Goal: Information Seeking & Learning: Learn about a topic

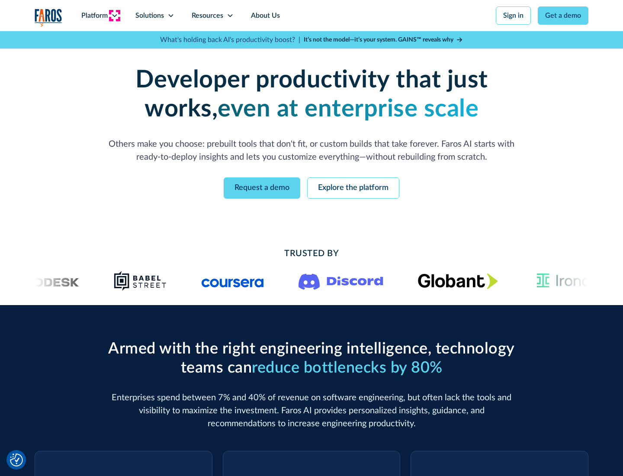
click at [114, 16] on icon at bounding box center [114, 15] width 7 height 7
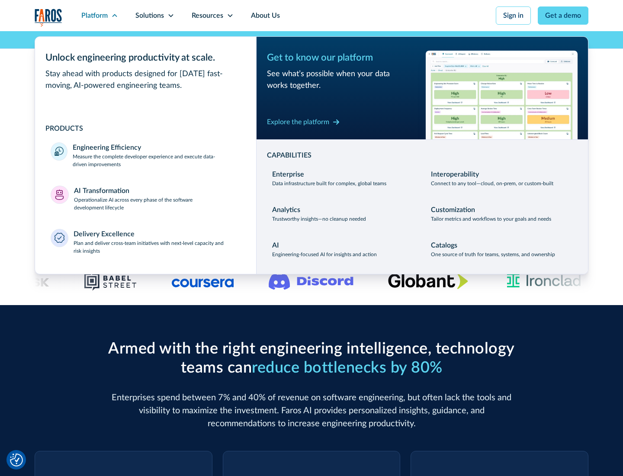
click at [157, 160] on p "Measure the complete developer experience and execute data-driven improvements" at bounding box center [157, 161] width 168 height 16
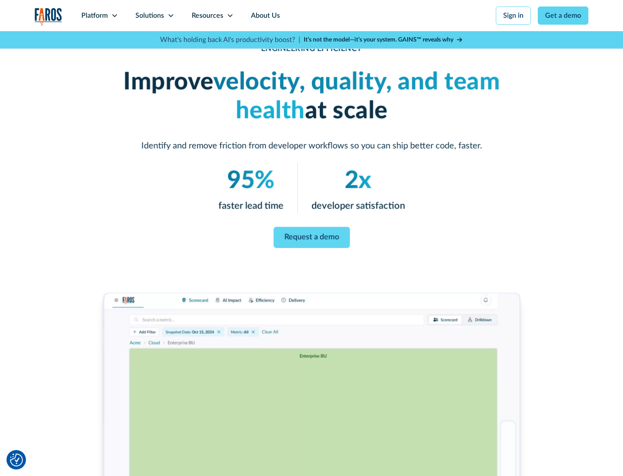
click at [312, 236] on link "Request a demo" at bounding box center [311, 237] width 76 height 21
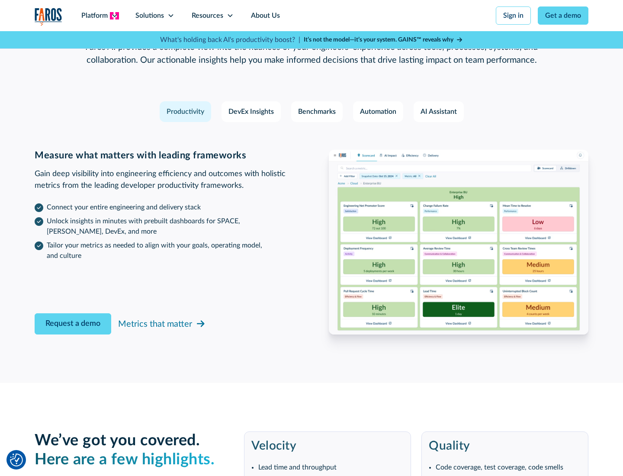
click at [114, 16] on icon at bounding box center [114, 15] width 7 height 7
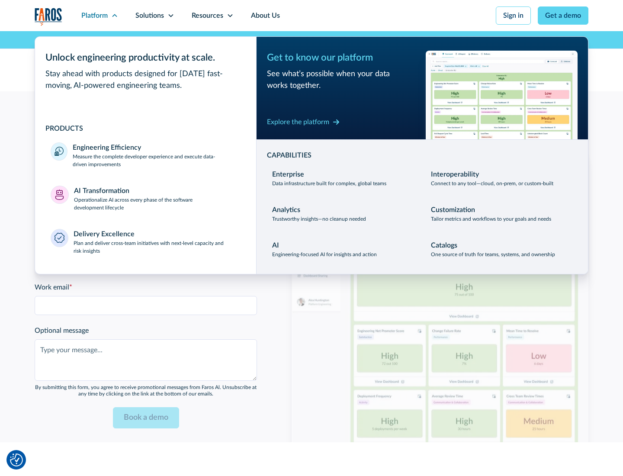
scroll to position [1898, 0]
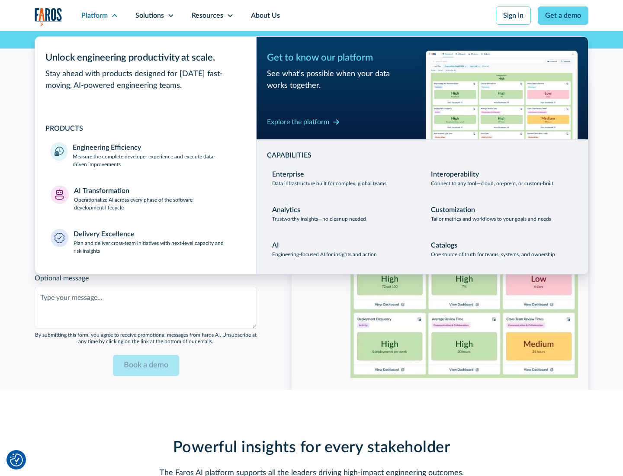
click at [157, 198] on p "Operationalize AI across every phase of the software development lifecycle" at bounding box center [157, 204] width 167 height 16
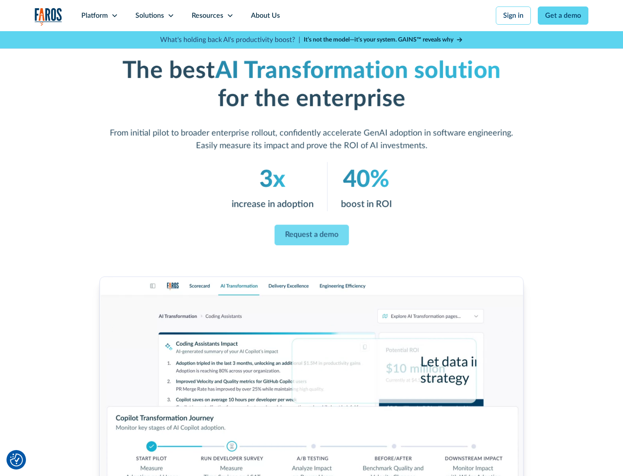
click at [312, 235] on link "Request a demo" at bounding box center [311, 235] width 74 height 21
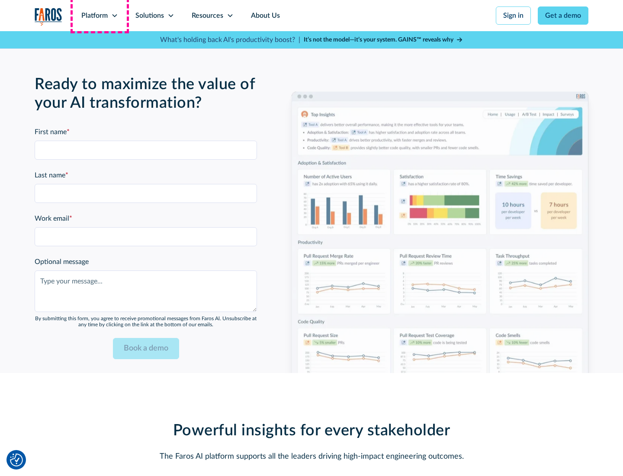
scroll to position [2107, 0]
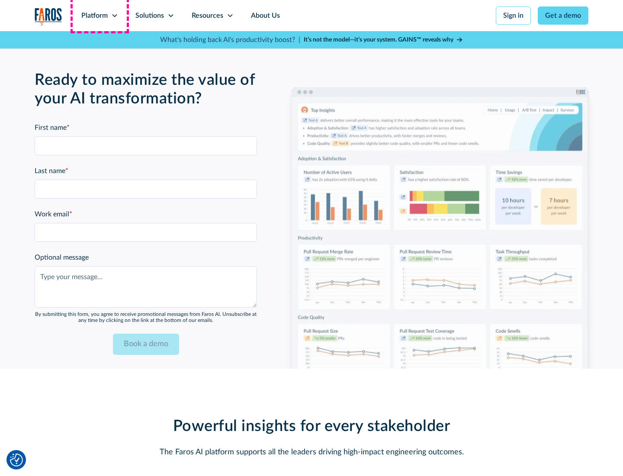
click at [100, 16] on div "Platform" at bounding box center [94, 15] width 26 height 10
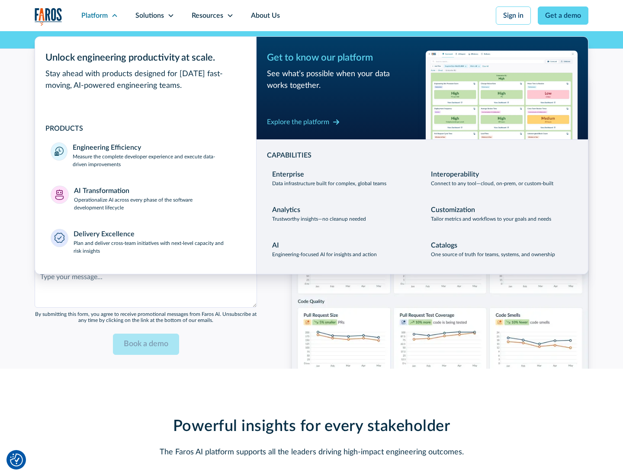
click at [298, 122] on div "Explore the platform" at bounding box center [298, 122] width 62 height 10
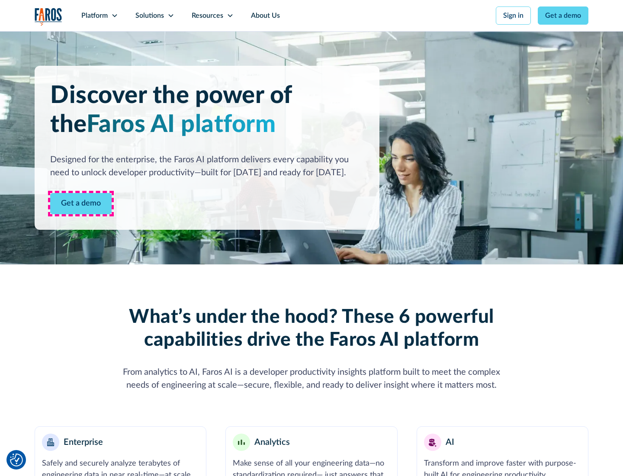
click at [81, 203] on link "Get a demo" at bounding box center [80, 203] width 61 height 21
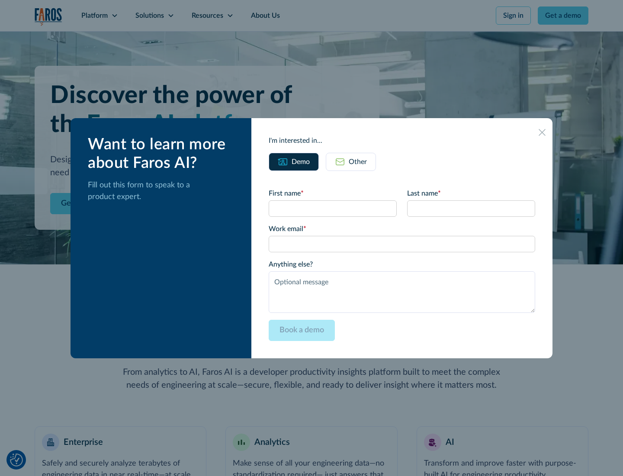
click at [358, 161] on div "Other" at bounding box center [358, 162] width 18 height 10
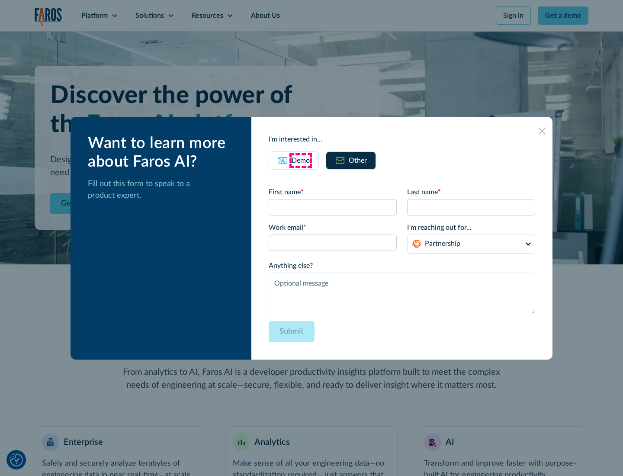
click at [301, 160] on div "Demo" at bounding box center [301, 160] width 18 height 10
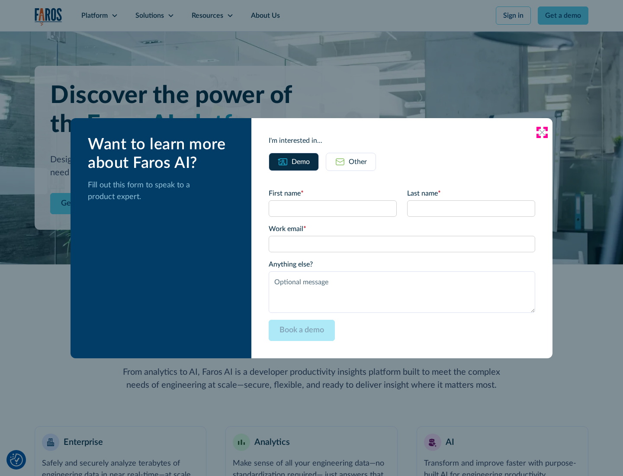
click at [542, 132] on icon at bounding box center [542, 132] width 7 height 7
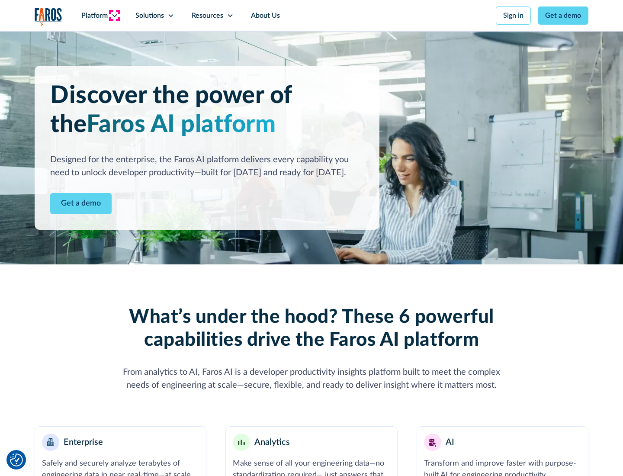
click at [114, 16] on icon at bounding box center [114, 15] width 7 height 7
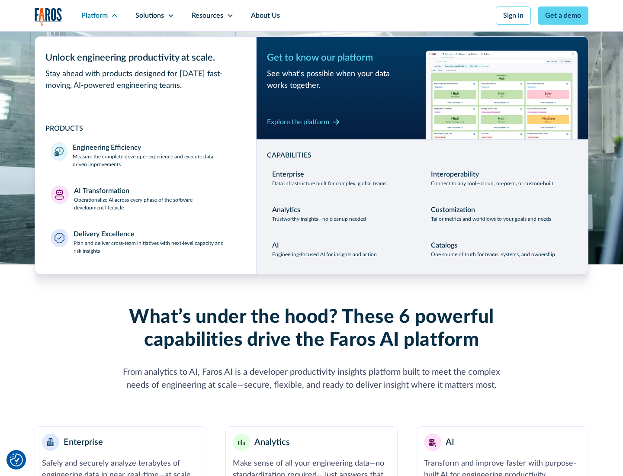
click at [157, 247] on p "Plan and deliver cross-team initiatives with next-level capacity and risk insig…" at bounding box center [157, 247] width 167 height 16
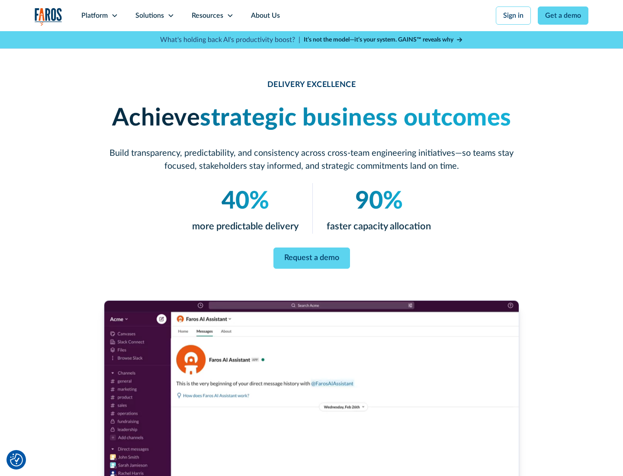
click at [170, 16] on icon at bounding box center [170, 15] width 7 height 7
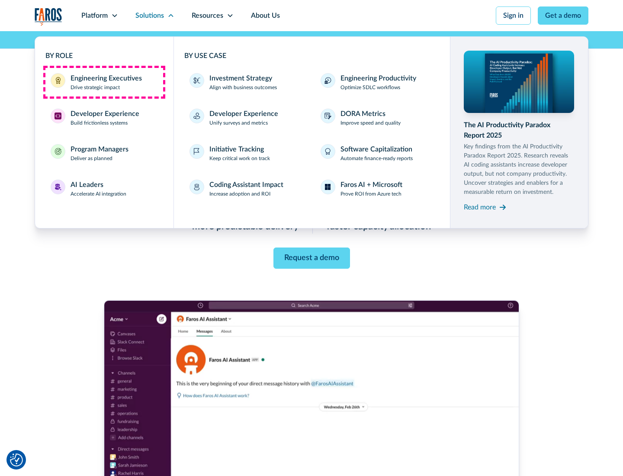
click at [104, 82] on div "Engineering Executives" at bounding box center [106, 78] width 71 height 10
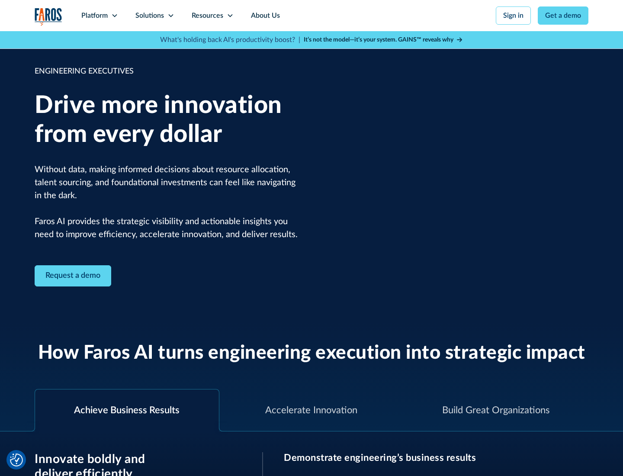
click at [170, 16] on icon at bounding box center [170, 15] width 7 height 7
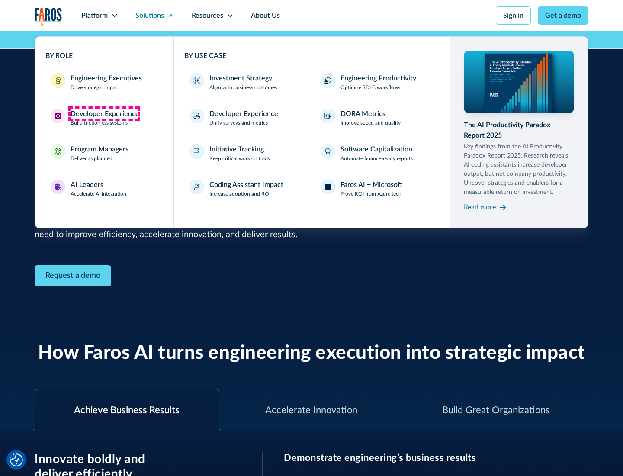
click at [104, 114] on div "Developer Experience" at bounding box center [105, 114] width 69 height 10
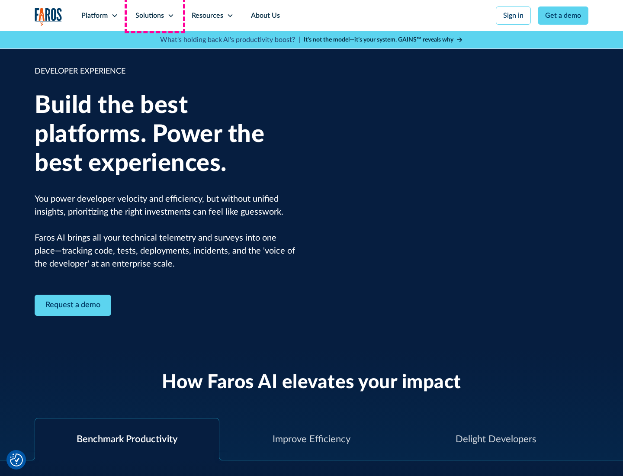
click at [154, 16] on div "Solutions" at bounding box center [149, 15] width 29 height 10
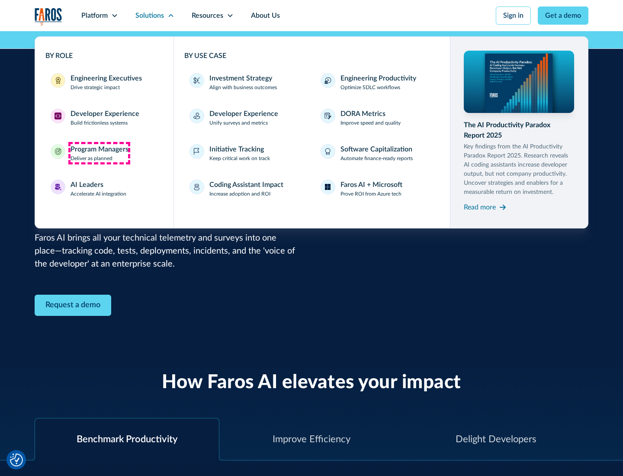
click at [99, 153] on div "Program Managers" at bounding box center [100, 149] width 58 height 10
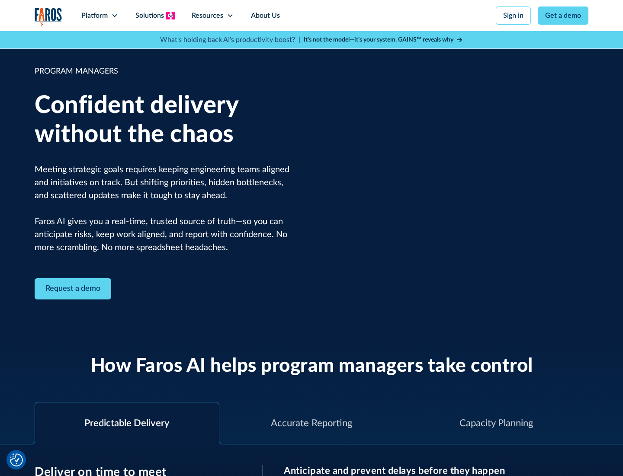
click at [170, 16] on icon at bounding box center [170, 15] width 7 height 7
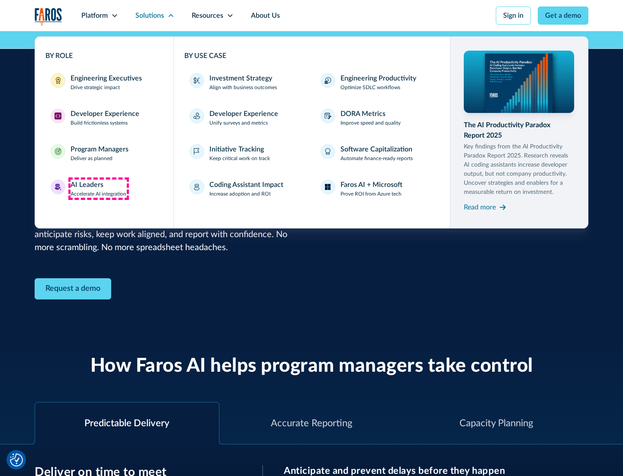
click at [99, 189] on div "AI Leaders" at bounding box center [87, 185] width 33 height 10
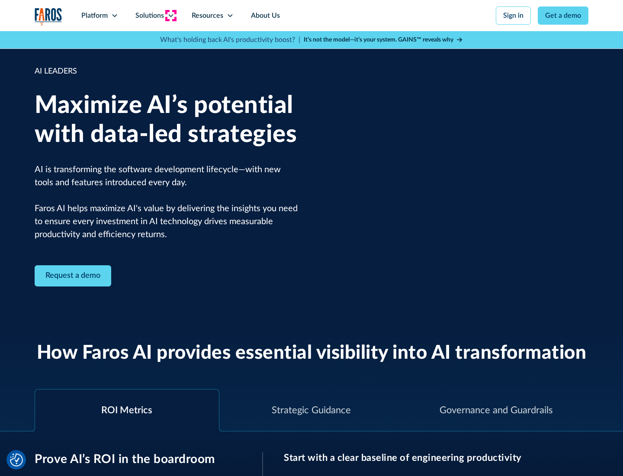
click at [170, 16] on icon at bounding box center [170, 15] width 7 height 7
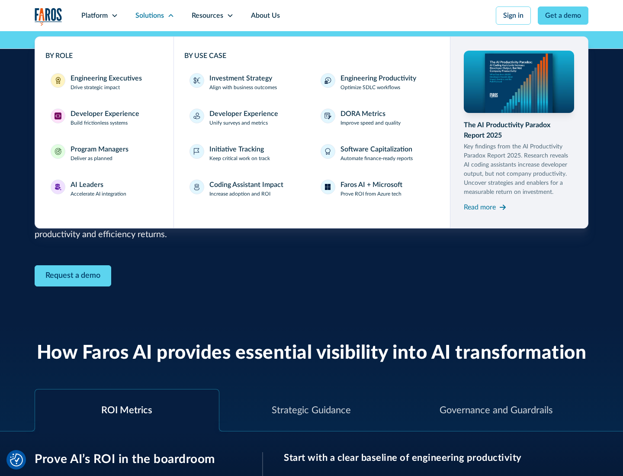
click at [240, 78] on div "Investment Strategy" at bounding box center [240, 78] width 63 height 10
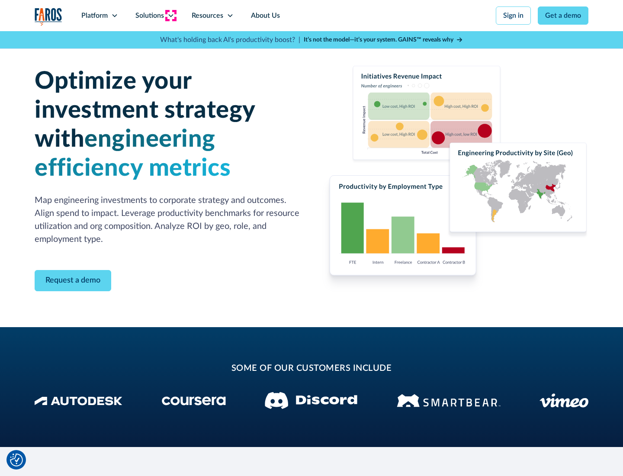
click at [170, 16] on icon at bounding box center [170, 15] width 7 height 7
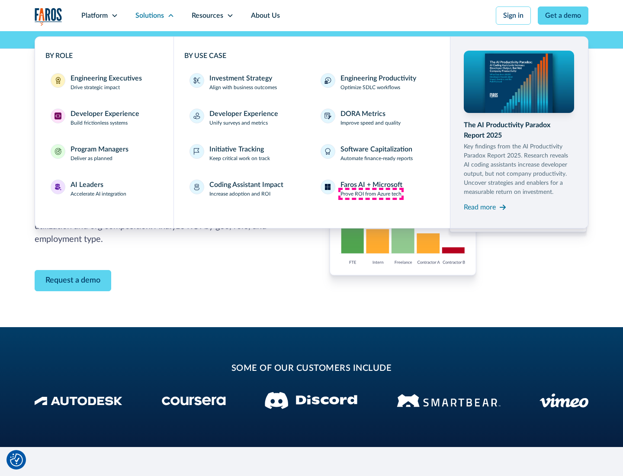
click at [371, 194] on p "Prove ROI from Azure tech" at bounding box center [371, 194] width 61 height 8
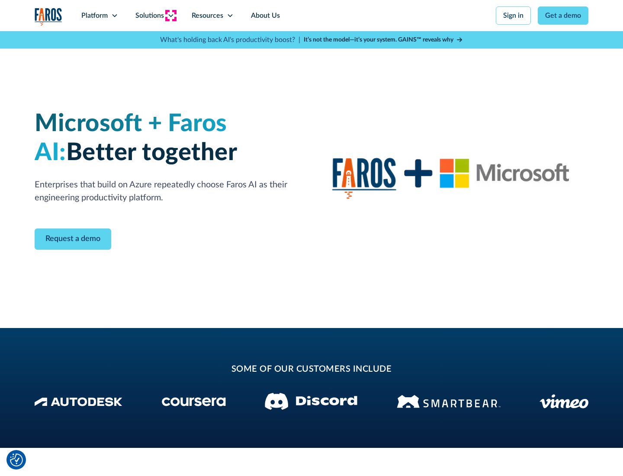
click at [170, 16] on icon at bounding box center [170, 15] width 7 height 7
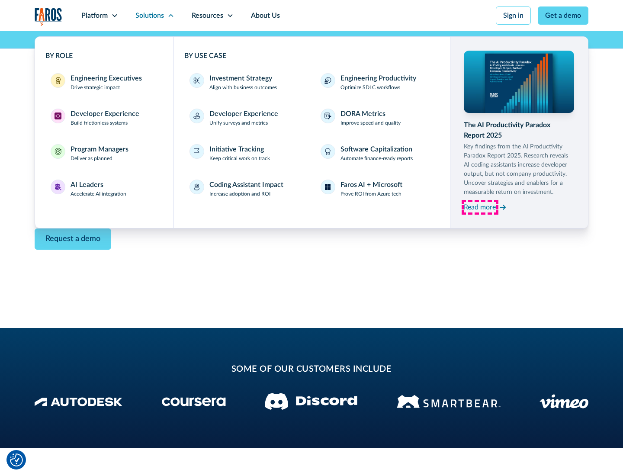
click at [480, 207] on div "Read more" at bounding box center [480, 207] width 32 height 10
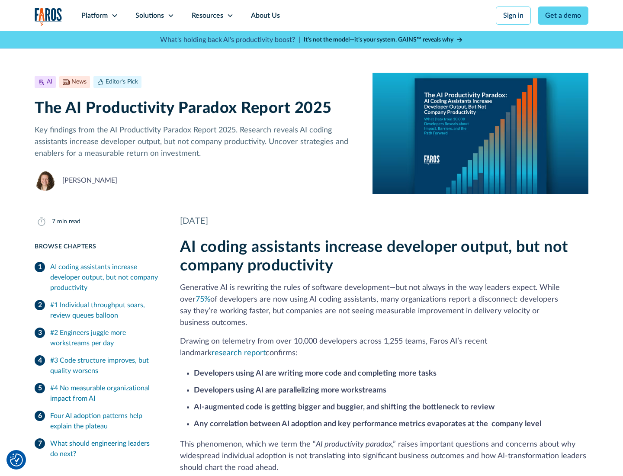
click at [229, 16] on icon at bounding box center [230, 15] width 7 height 7
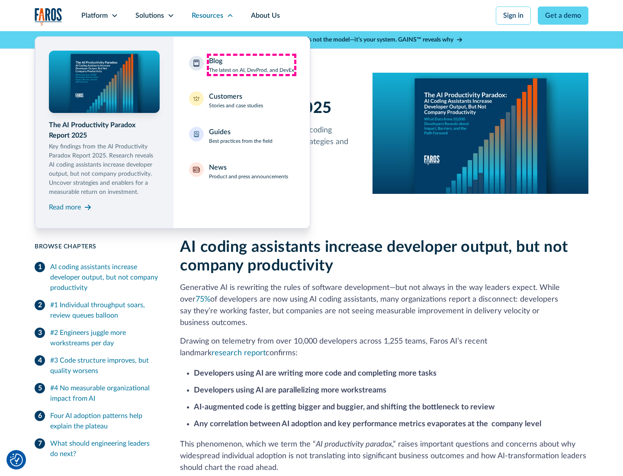
click at [251, 65] on div "Blog The latest on AI, DevProd, and DevEx" at bounding box center [251, 65] width 85 height 18
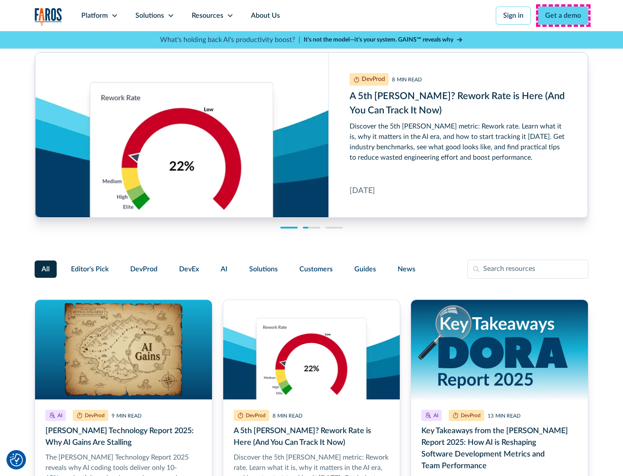
click at [563, 16] on link "Get a demo" at bounding box center [563, 15] width 51 height 18
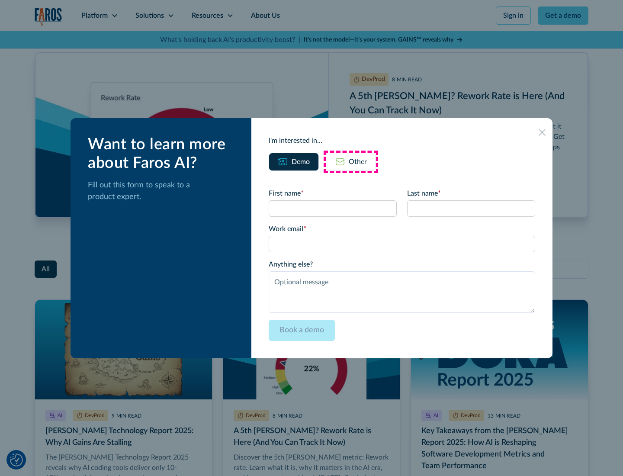
click at [351, 161] on div "Other" at bounding box center [358, 162] width 18 height 10
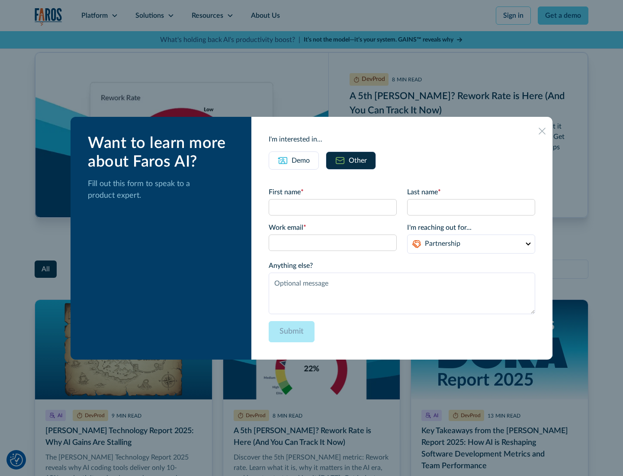
click at [542, 131] on icon at bounding box center [542, 131] width 7 height 7
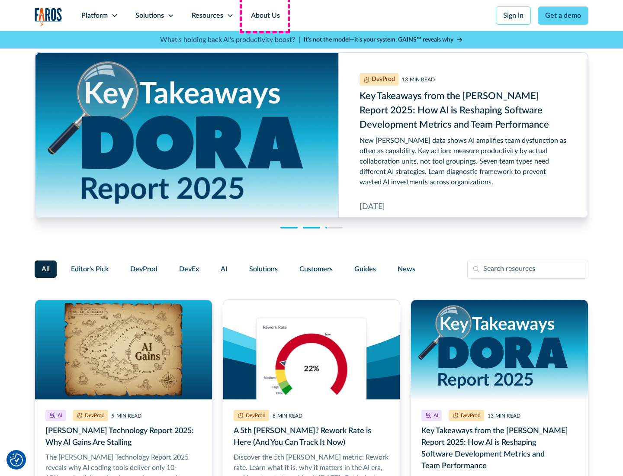
click at [264, 16] on link "About Us" at bounding box center [265, 15] width 46 height 31
